Goal: Task Accomplishment & Management: Manage account settings

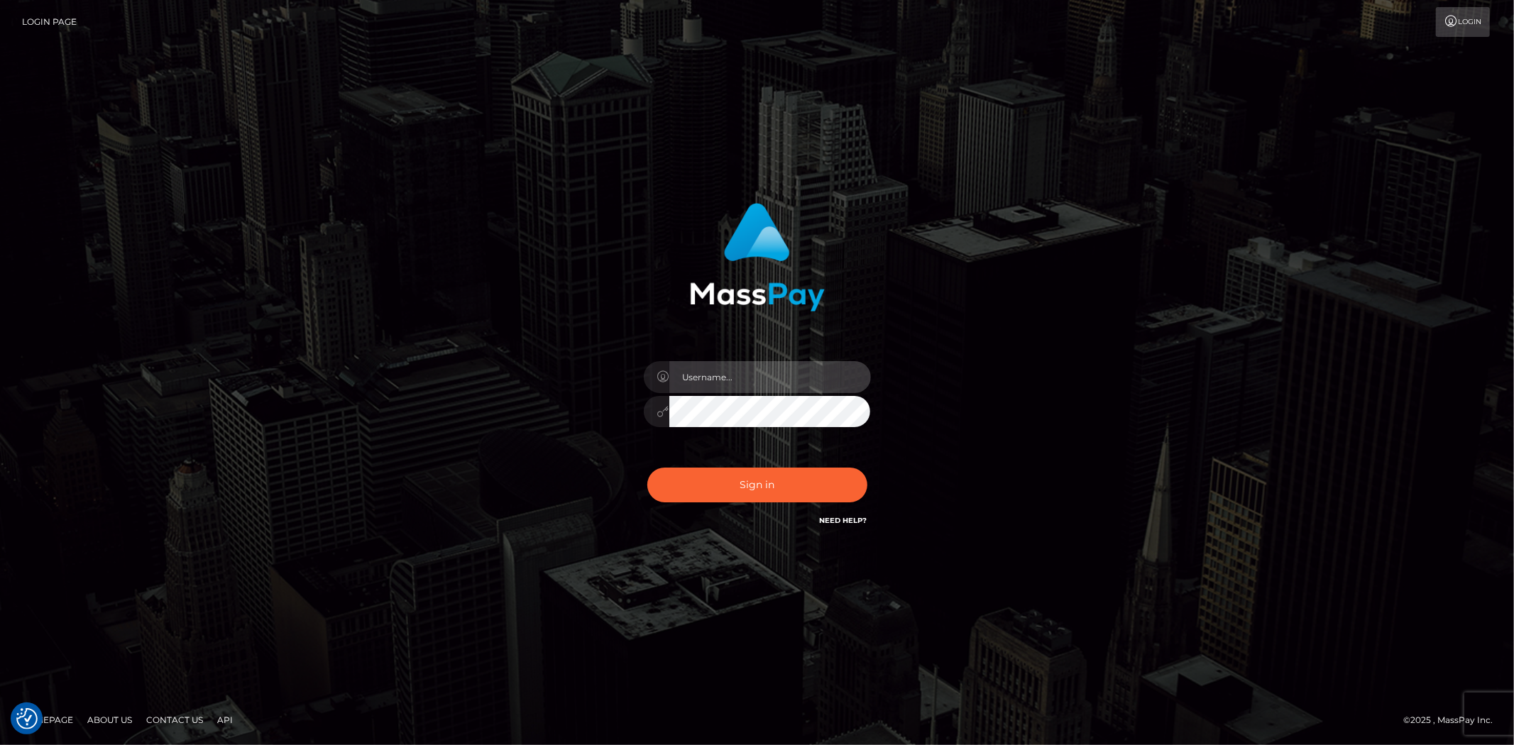
click at [746, 378] on input "text" at bounding box center [770, 377] width 202 height 32
type input "Bern.Spree"
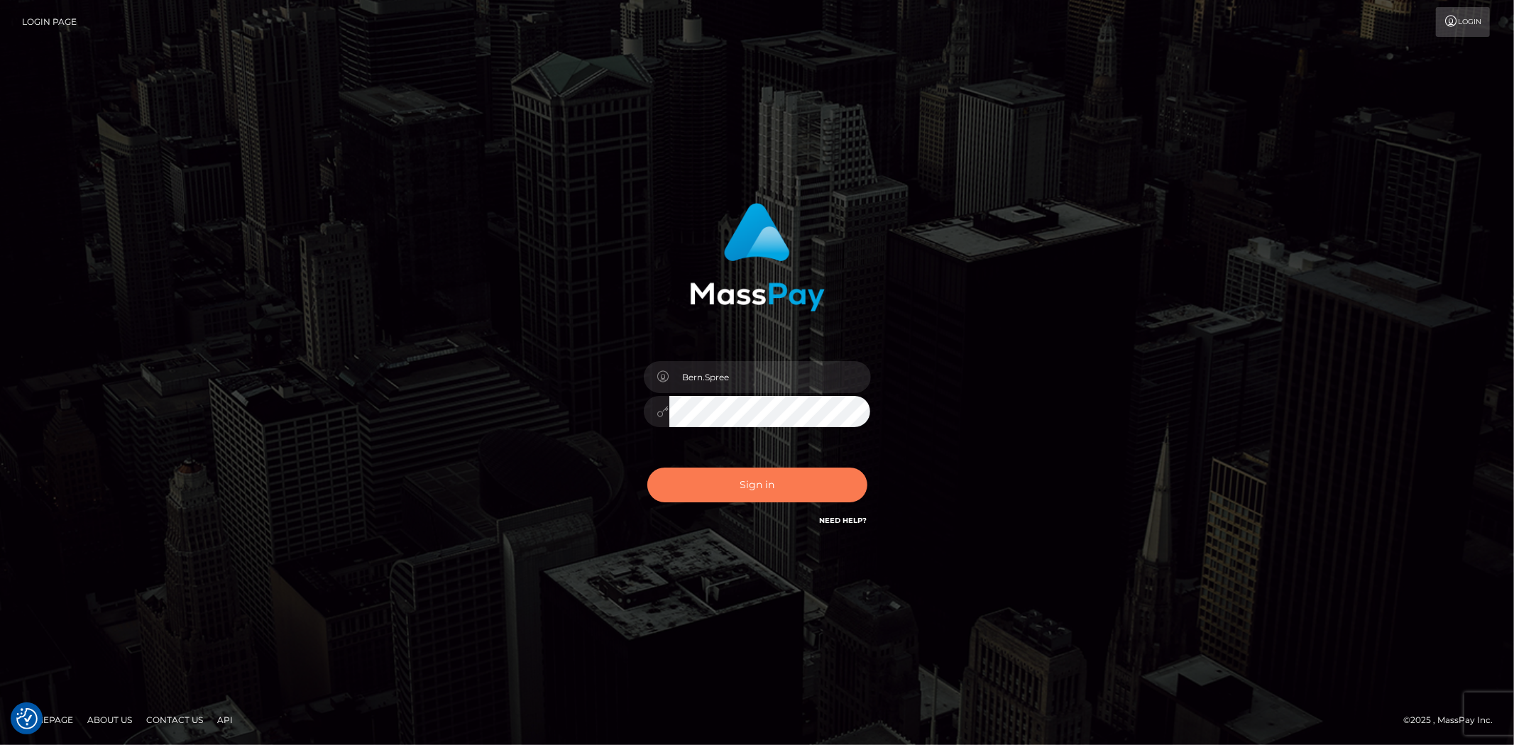
click at [744, 487] on button "Sign in" at bounding box center [757, 485] width 220 height 35
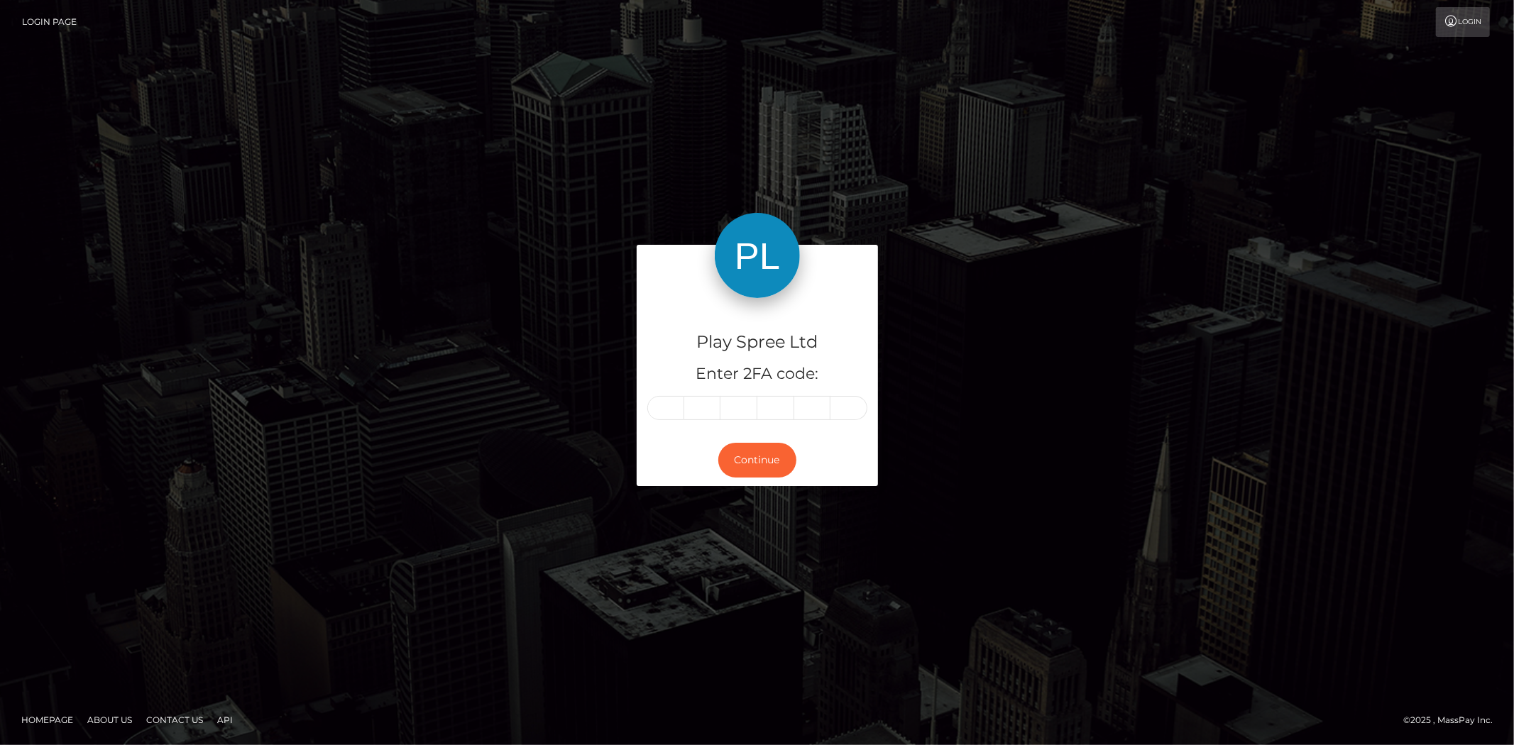
click at [668, 398] on input "text" at bounding box center [665, 408] width 37 height 24
type input "2"
type input "7"
type input "9"
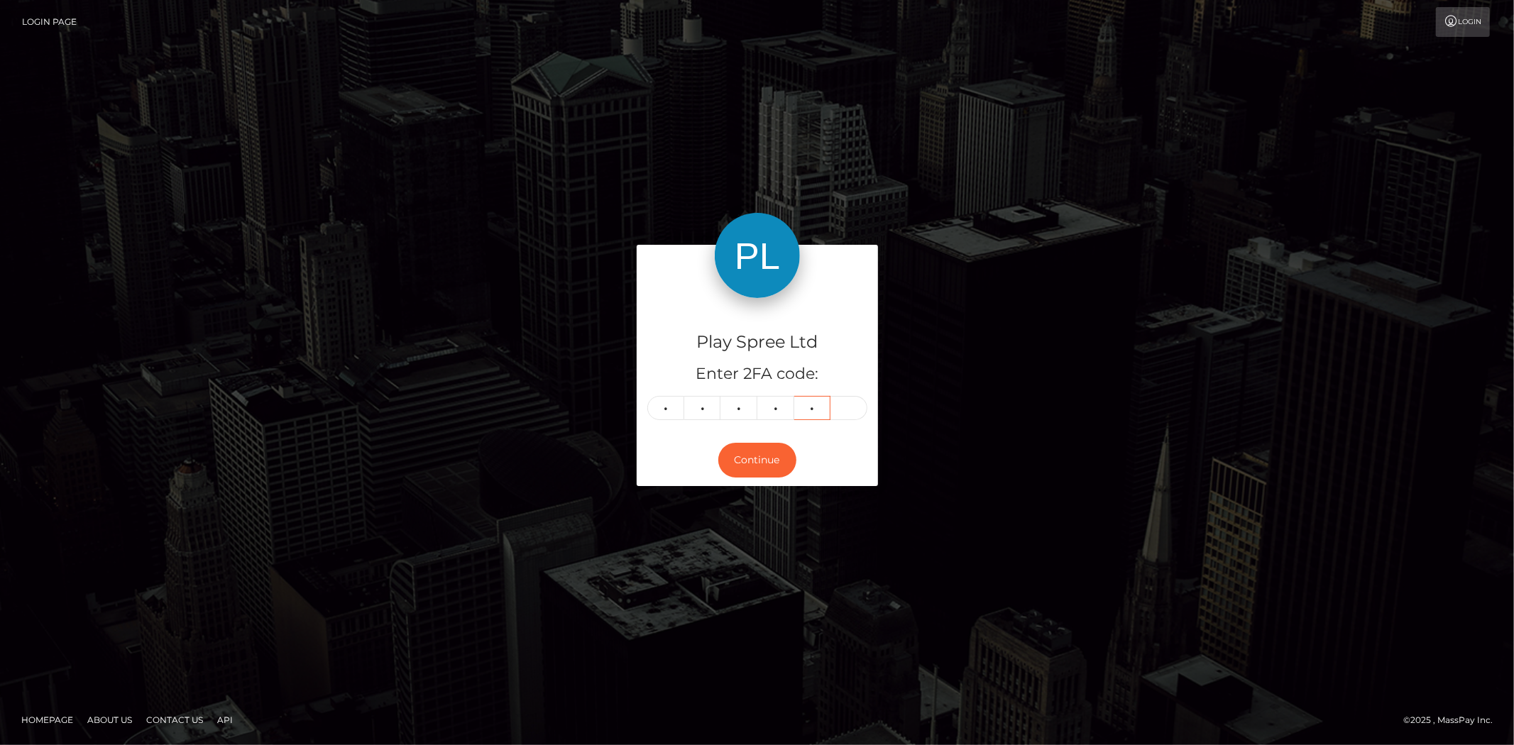
type input "4"
type input "1"
click at [762, 454] on button "Continue" at bounding box center [757, 460] width 78 height 35
click at [774, 445] on button "Continue" at bounding box center [757, 460] width 78 height 35
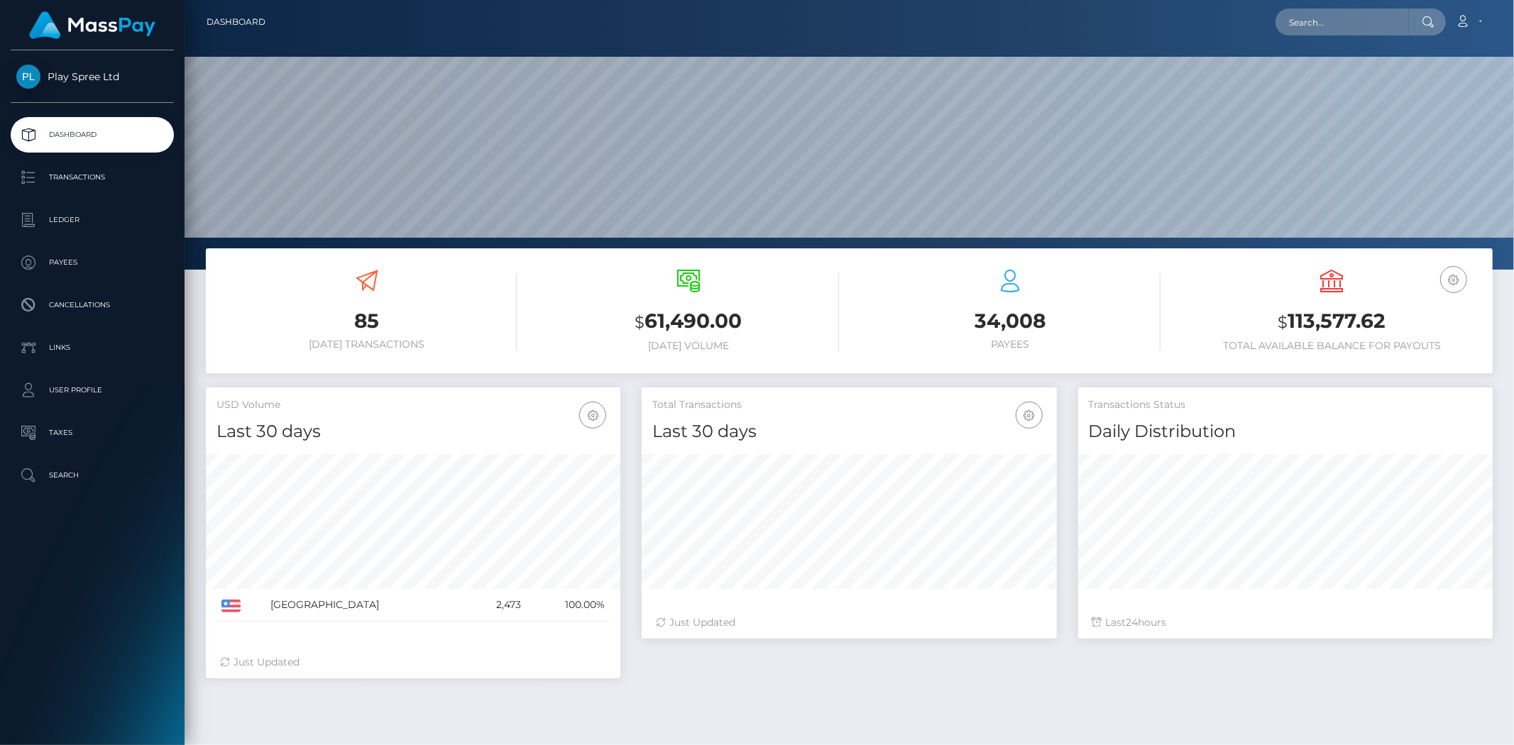
scroll to position [251, 414]
drag, startPoint x: 1286, startPoint y: 319, endPoint x: 1438, endPoint y: 320, distance: 152.6
click at [1438, 320] on h3 "$ 113,577.62" at bounding box center [1332, 321] width 300 height 29
copy h3 "113,577.62"
